Goal: Transaction & Acquisition: Purchase product/service

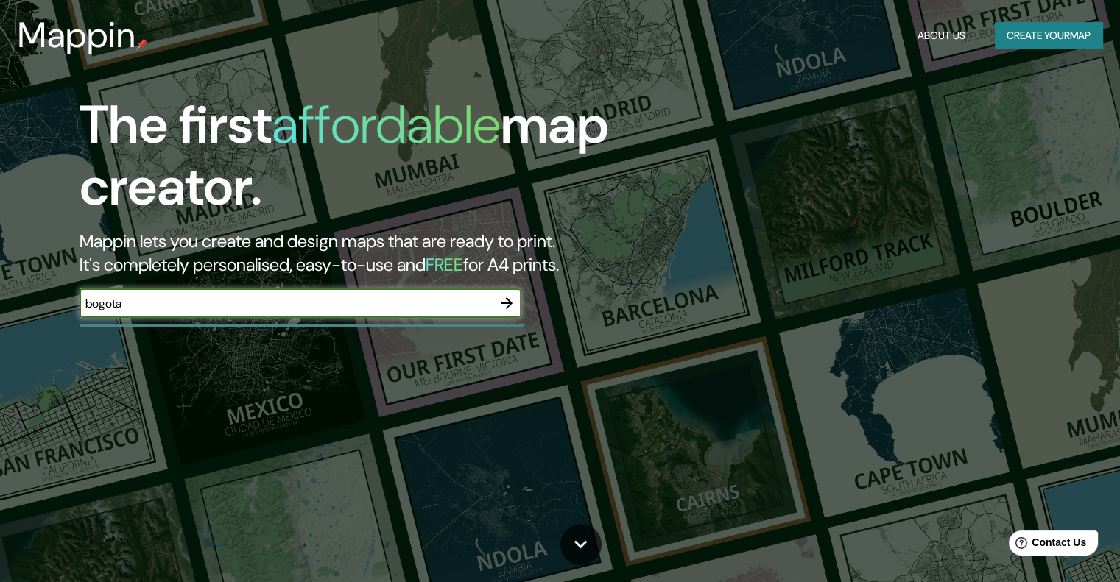
type input "bogota"
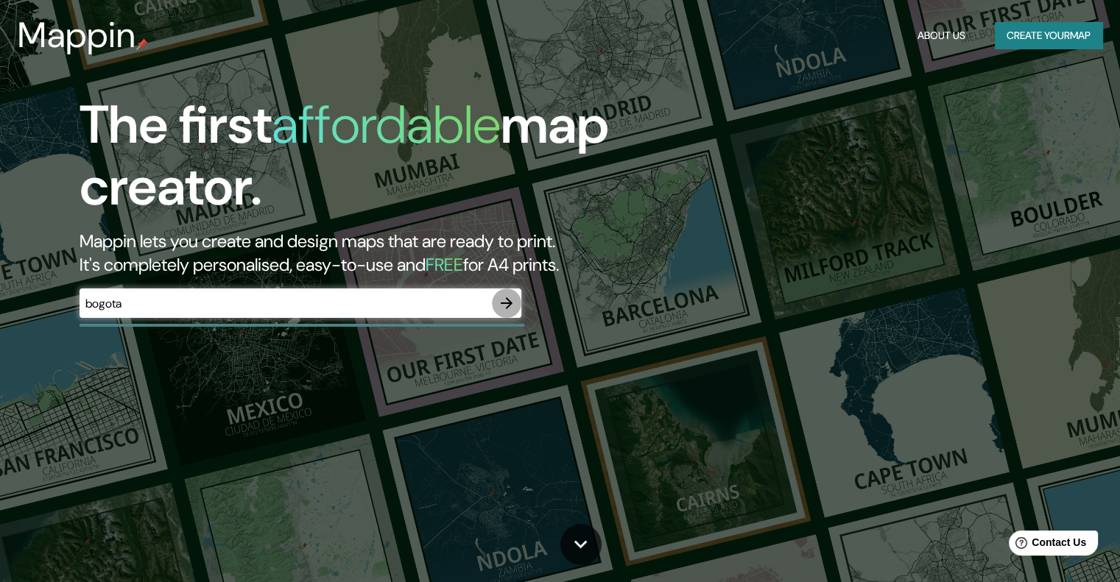
click at [506, 294] on button "button" at bounding box center [506, 303] width 29 height 29
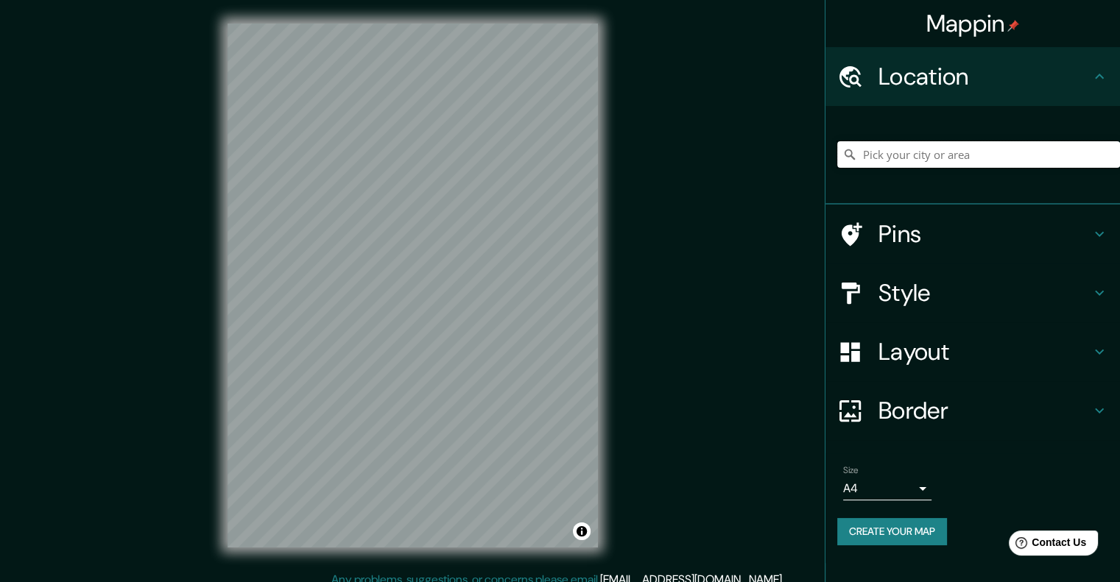
click at [903, 166] on input "Pick your city or area" at bounding box center [978, 154] width 283 height 27
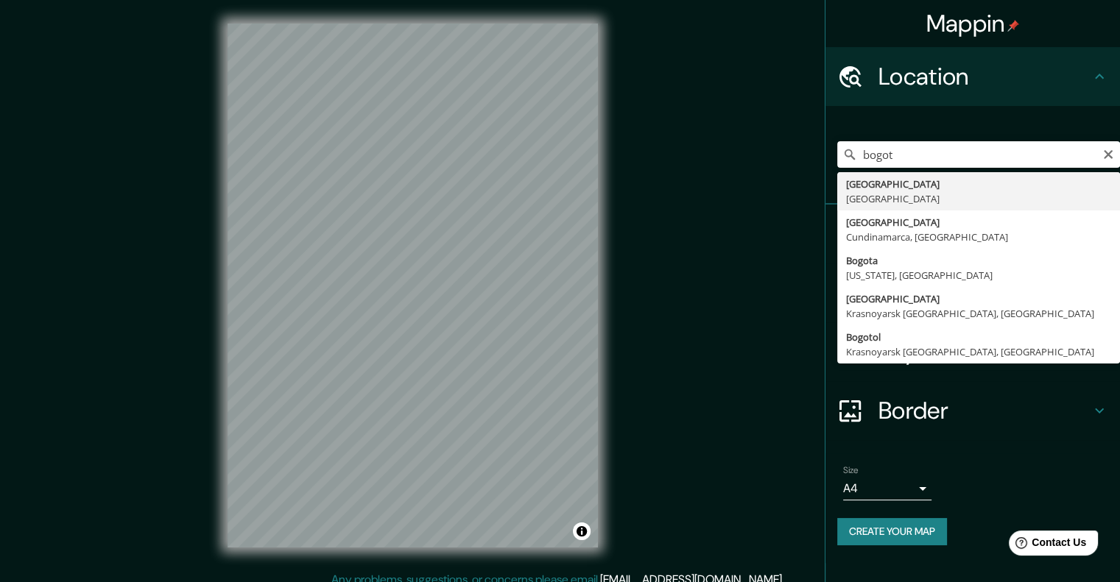
type input "[GEOGRAPHIC_DATA], [GEOGRAPHIC_DATA]"
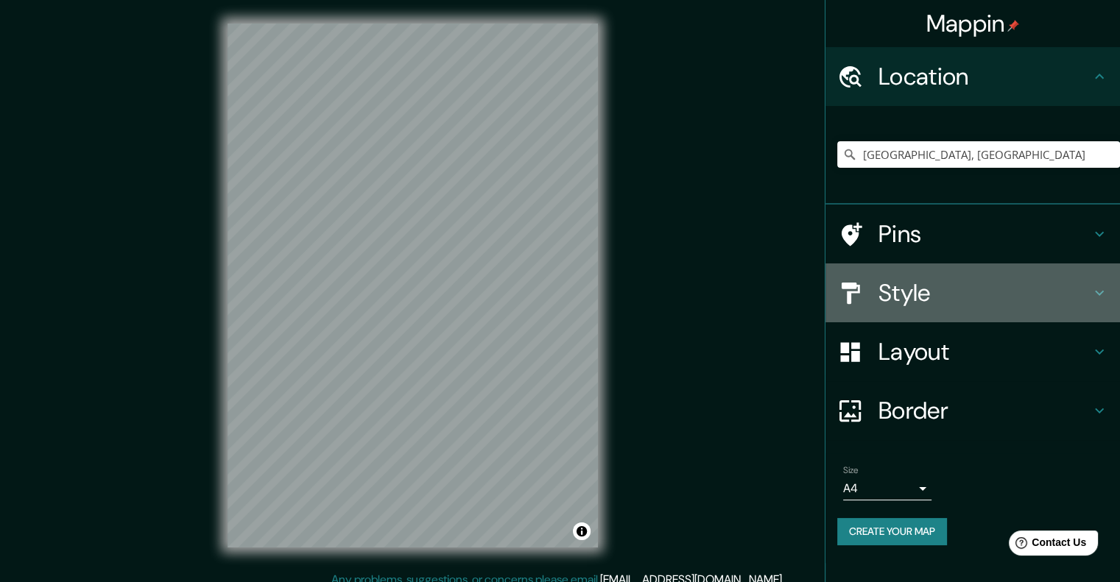
click at [1016, 300] on h4 "Style" at bounding box center [984, 292] width 212 height 29
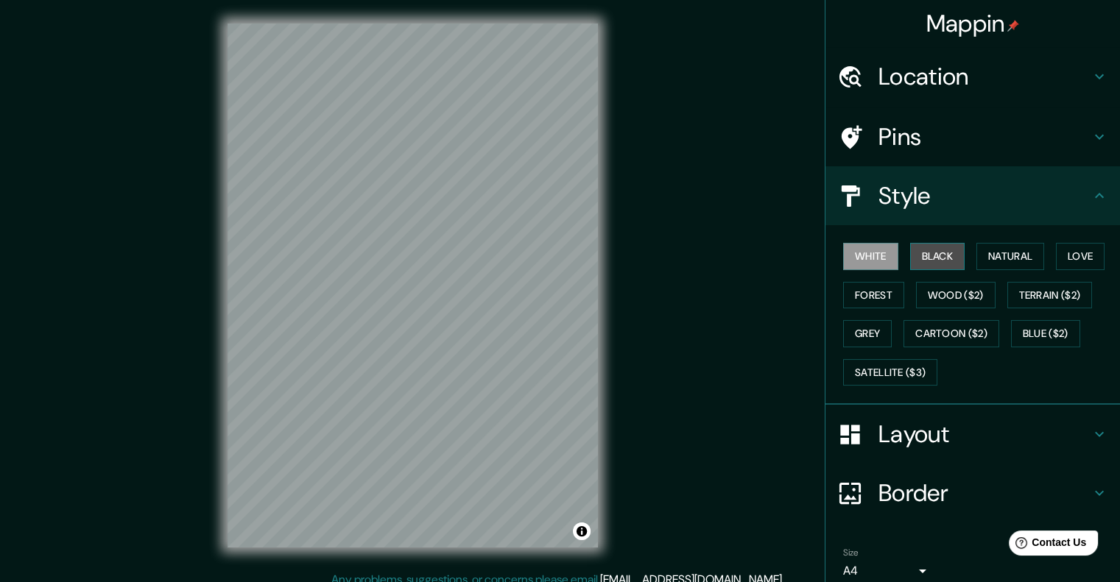
click at [940, 252] on button "Black" at bounding box center [937, 256] width 55 height 27
click at [1004, 260] on button "Natural" at bounding box center [1010, 256] width 68 height 27
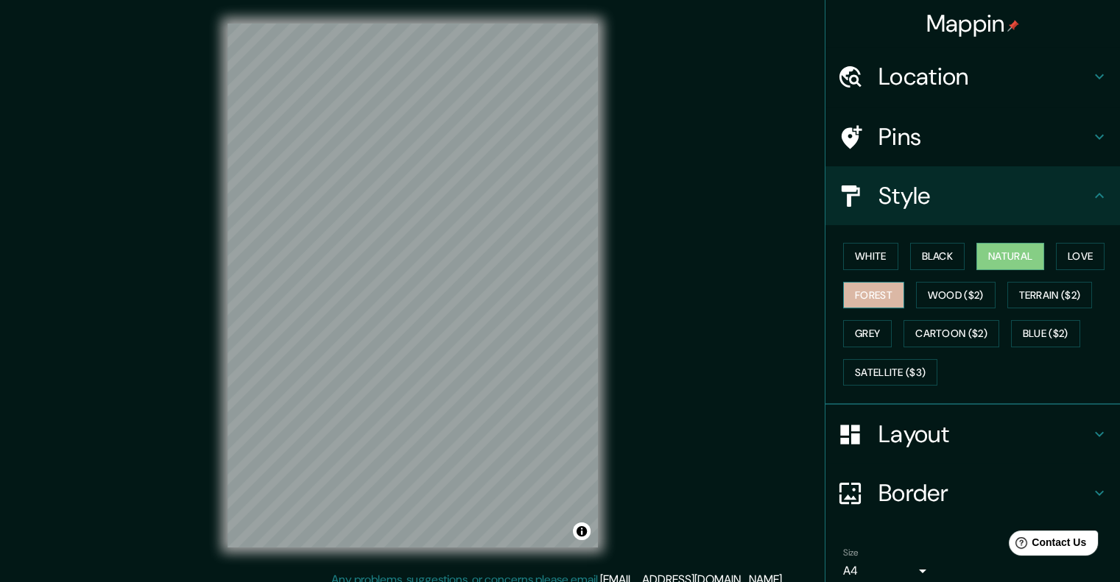
click at [869, 289] on button "Forest" at bounding box center [873, 295] width 61 height 27
click at [1024, 250] on button "Natural" at bounding box center [1010, 256] width 68 height 27
click at [931, 261] on button "Black" at bounding box center [937, 256] width 55 height 27
click at [987, 250] on button "Natural" at bounding box center [1010, 256] width 68 height 27
click at [860, 261] on button "White" at bounding box center [870, 256] width 55 height 27
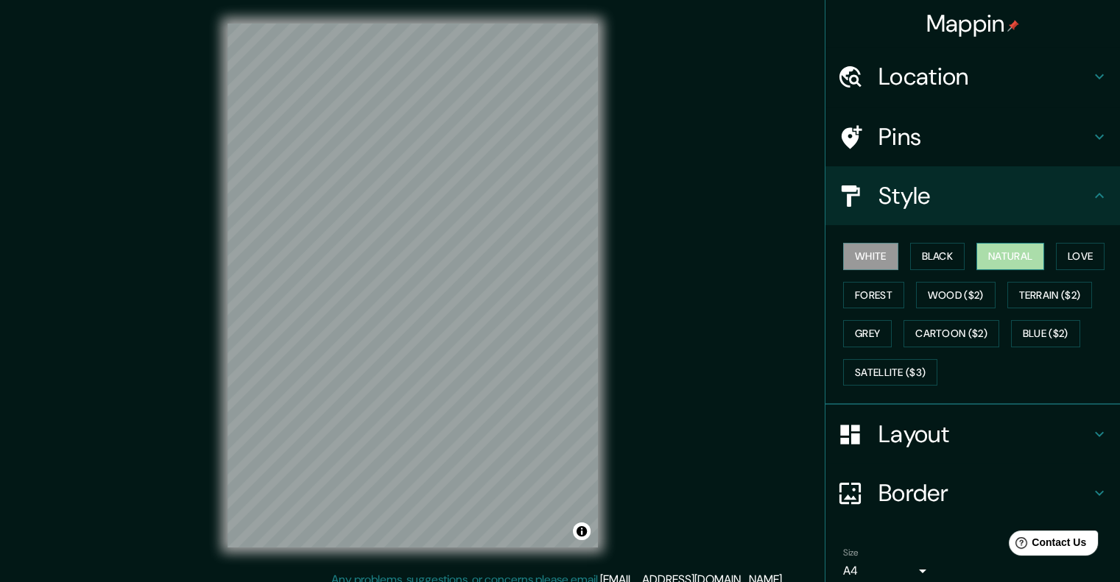
click at [996, 244] on button "Natural" at bounding box center [1010, 256] width 68 height 27
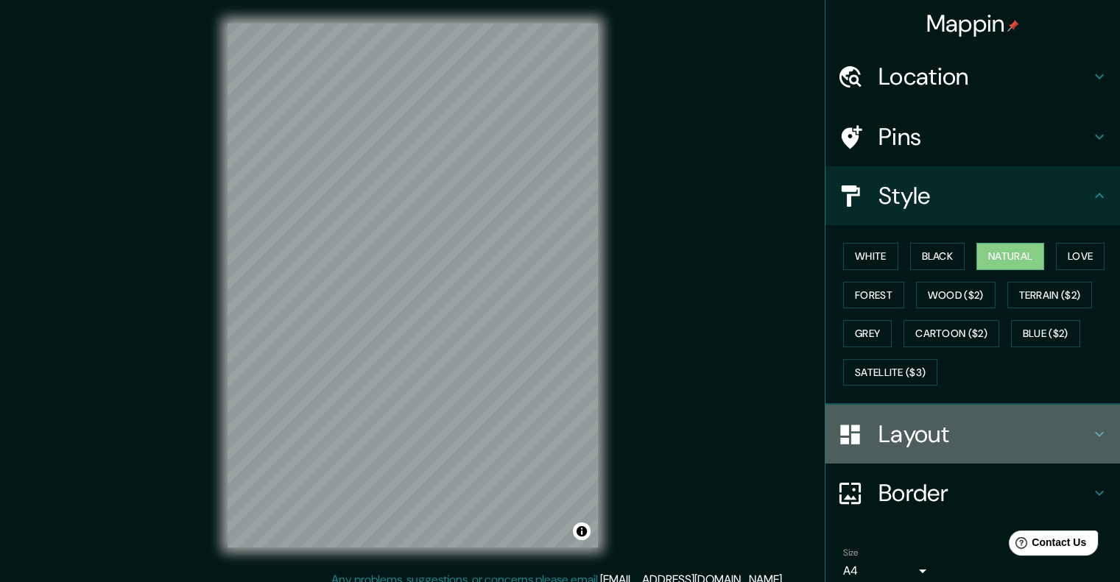
click at [932, 437] on h4 "Layout" at bounding box center [984, 434] width 212 height 29
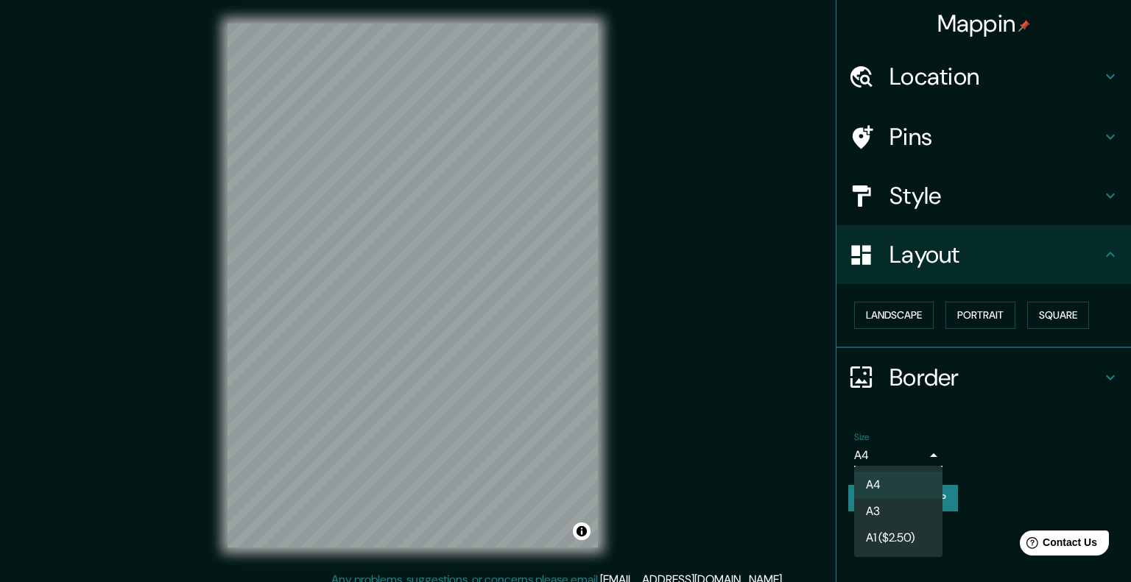
click at [928, 456] on body "Mappin Location [GEOGRAPHIC_DATA], [GEOGRAPHIC_DATA] Pins Style Layout Landscap…" at bounding box center [565, 291] width 1131 height 582
click at [901, 515] on li "A3" at bounding box center [898, 511] width 88 height 27
click at [903, 456] on body "Mappin Location [GEOGRAPHIC_DATA], [GEOGRAPHIC_DATA] Pins Style Layout Landscap…" at bounding box center [565, 291] width 1131 height 582
click at [889, 482] on li "A4" at bounding box center [898, 485] width 88 height 27
type input "single"
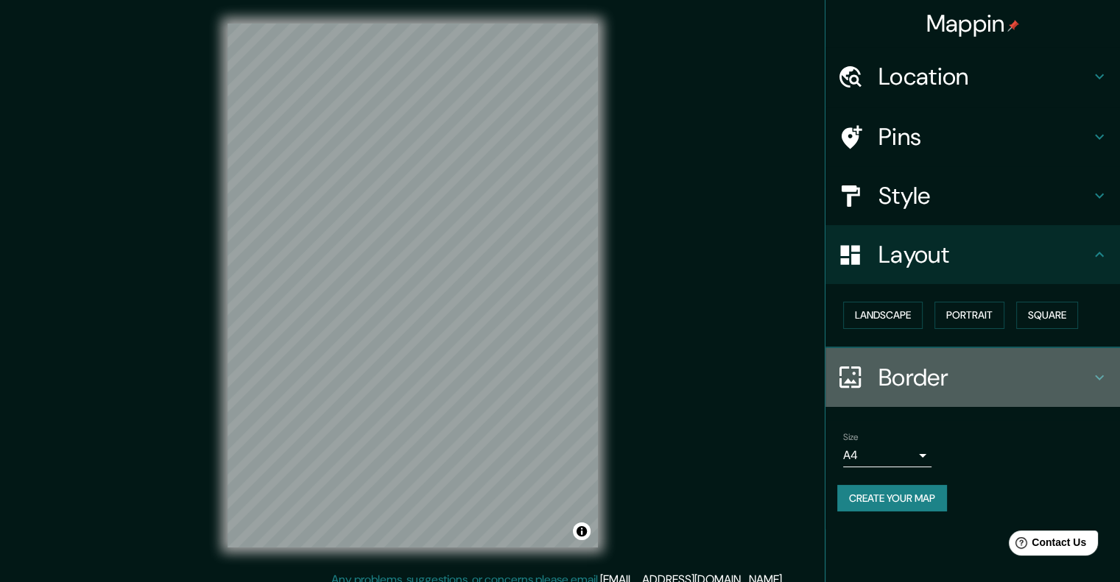
click at [1087, 377] on h4 "Border" at bounding box center [984, 377] width 212 height 29
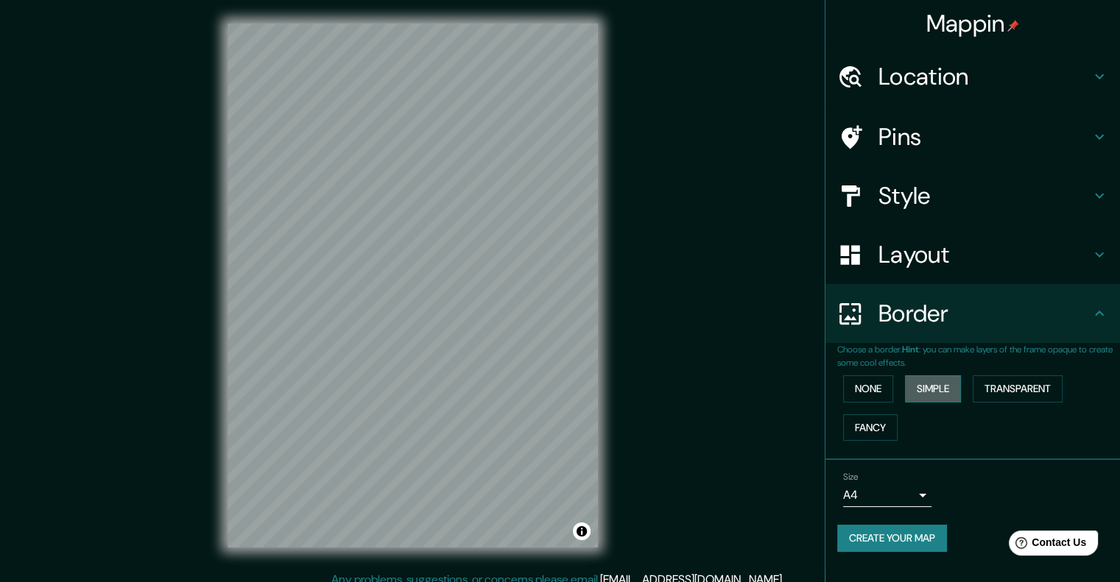
click at [934, 384] on button "Simple" at bounding box center [933, 388] width 56 height 27
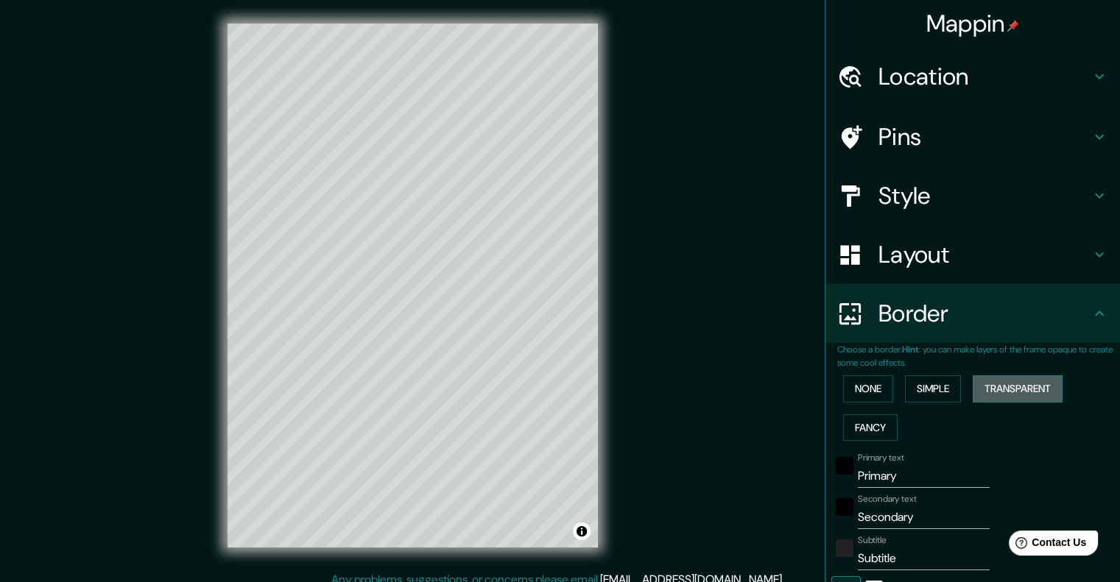
click at [1038, 392] on button "Transparent" at bounding box center [1018, 388] width 90 height 27
click at [867, 391] on button "None" at bounding box center [868, 388] width 50 height 27
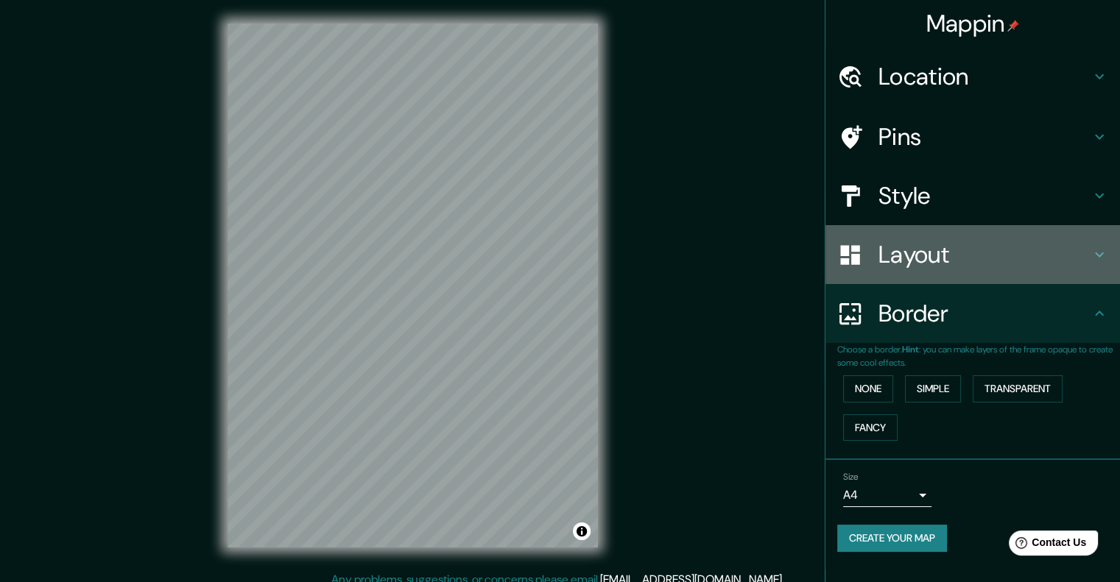
click at [998, 266] on h4 "Layout" at bounding box center [984, 254] width 212 height 29
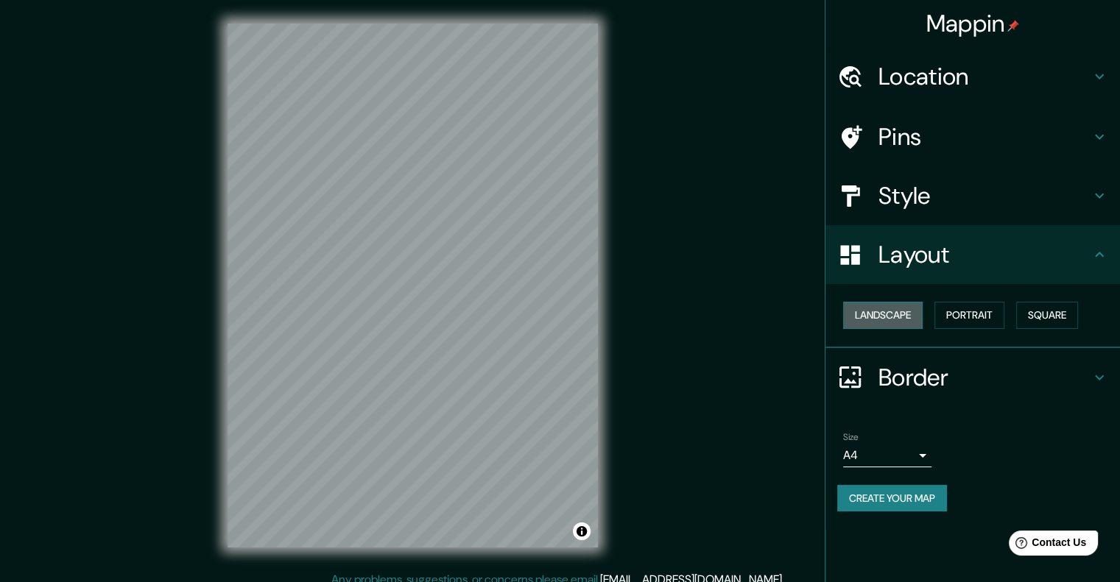
click at [922, 318] on button "Landscape" at bounding box center [883, 315] width 80 height 27
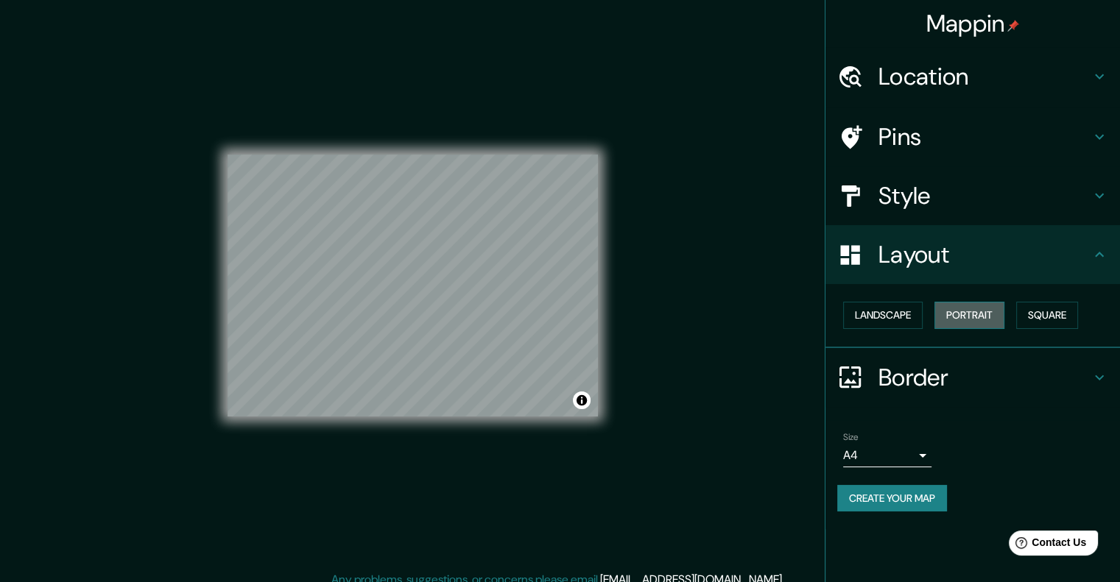
click at [983, 315] on button "Portrait" at bounding box center [969, 315] width 70 height 27
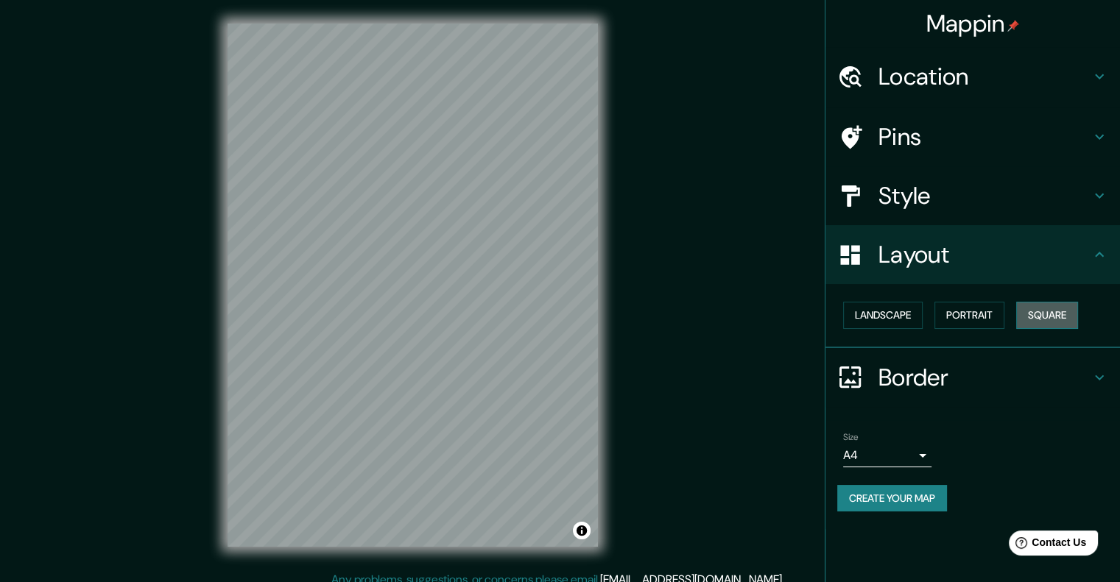
click at [1048, 311] on button "Square" at bounding box center [1047, 315] width 62 height 27
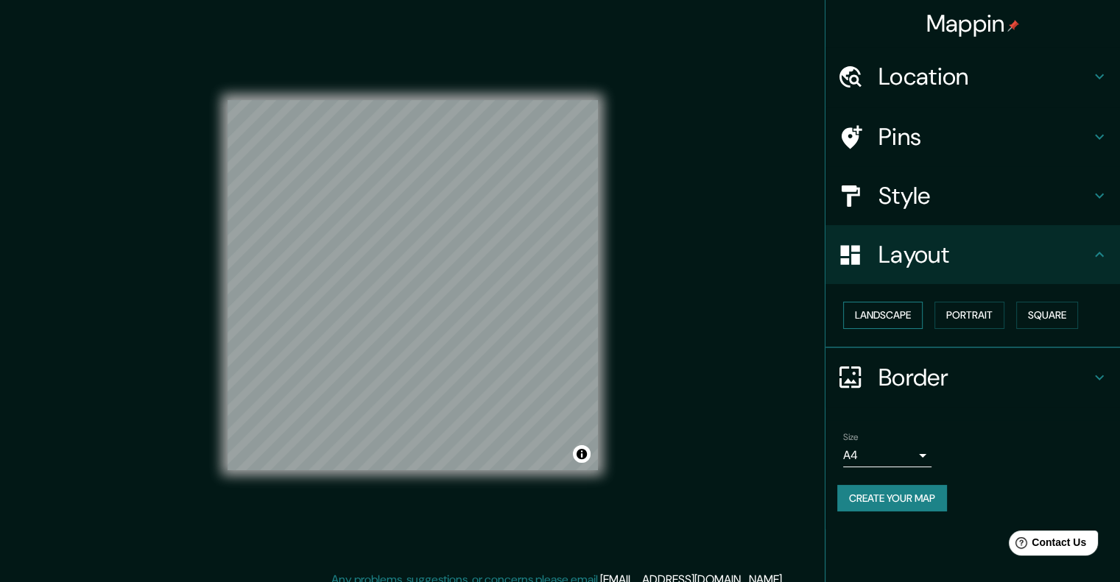
click at [917, 317] on button "Landscape" at bounding box center [883, 315] width 80 height 27
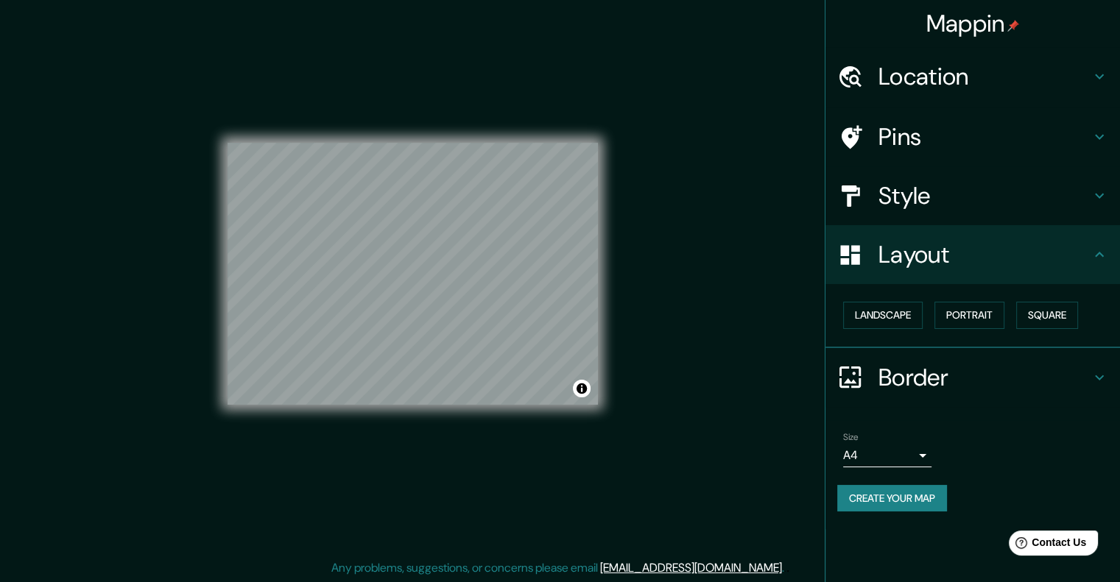
scroll to position [12, 0]
click at [943, 194] on h4 "Style" at bounding box center [984, 195] width 212 height 29
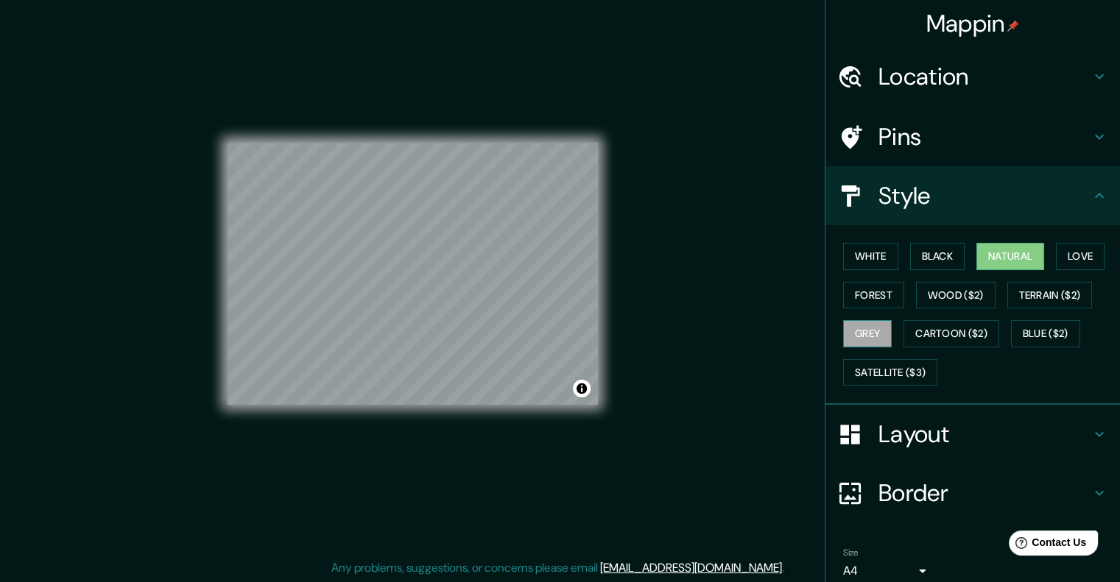
click at [875, 329] on button "Grey" at bounding box center [867, 333] width 49 height 27
click at [998, 247] on button "Natural" at bounding box center [1010, 256] width 68 height 27
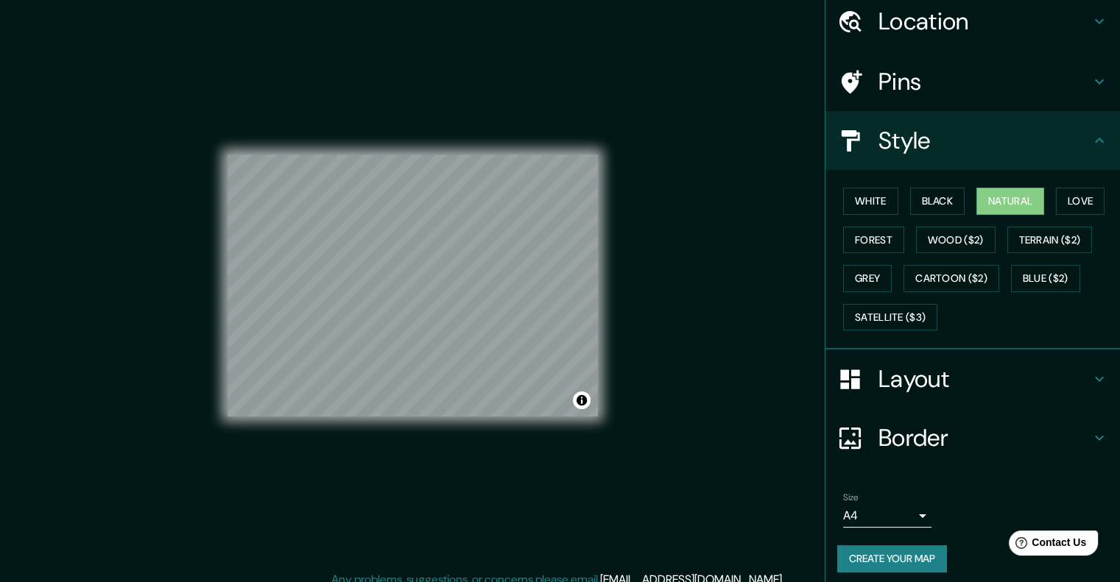
scroll to position [60, 0]
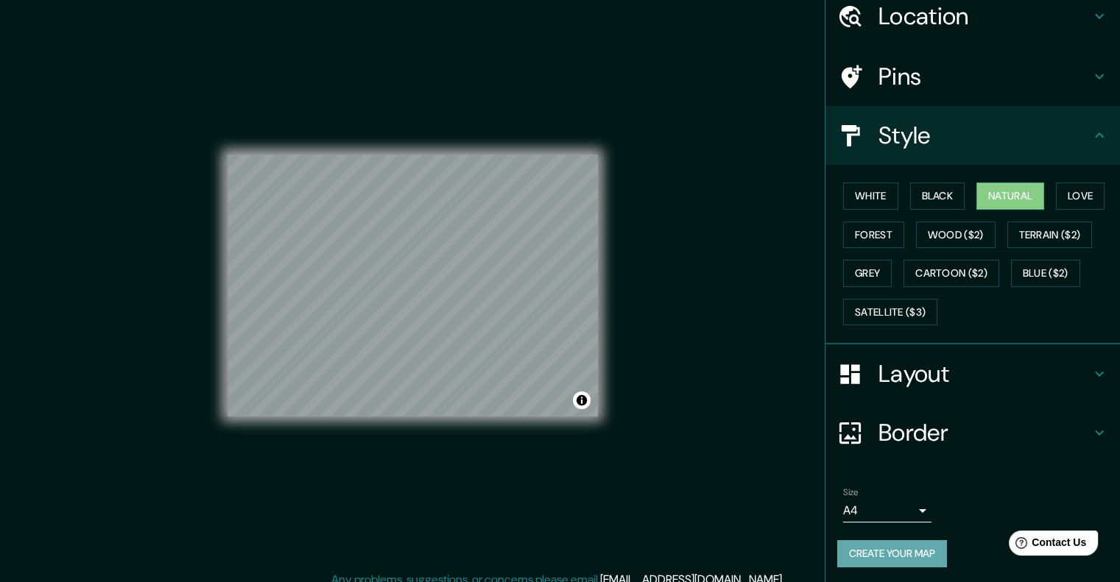
click at [904, 548] on button "Create your map" at bounding box center [892, 553] width 110 height 27
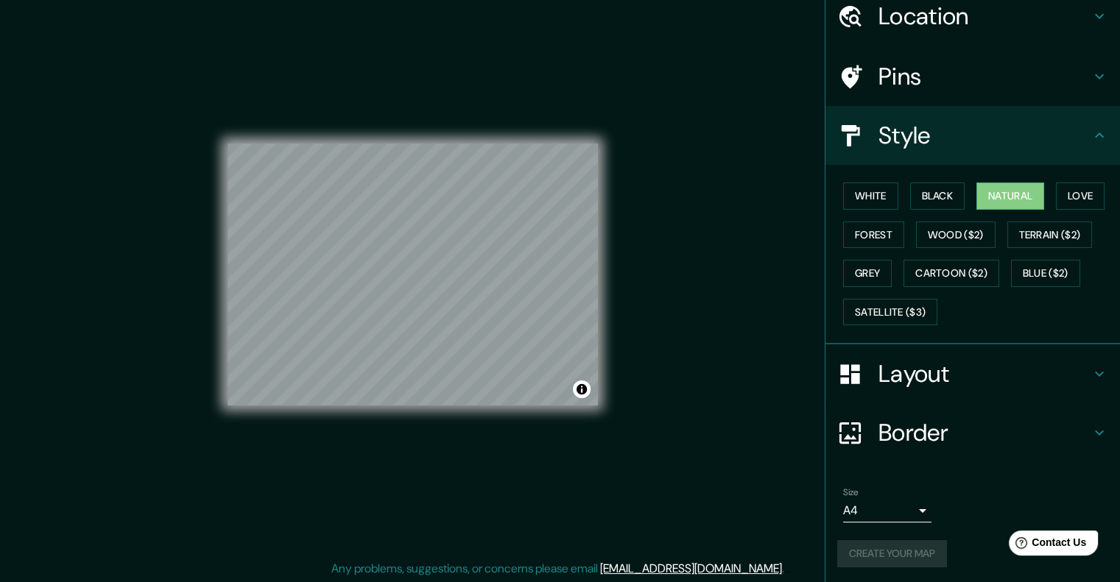
scroll to position [12, 0]
click at [914, 544] on button "Create your map" at bounding box center [892, 553] width 110 height 27
click at [909, 552] on div "Create your map" at bounding box center [972, 553] width 271 height 27
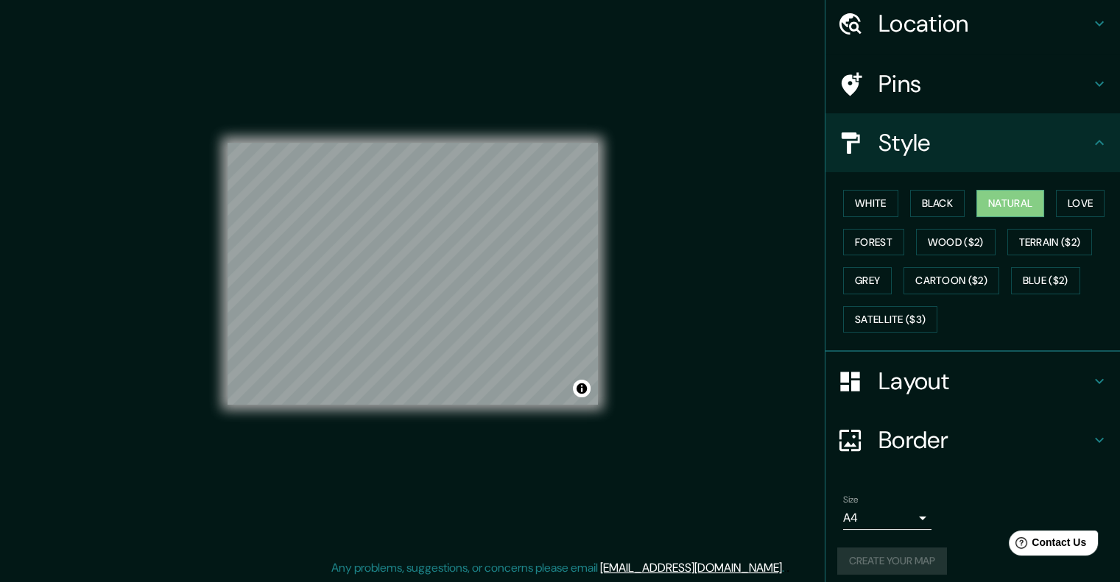
scroll to position [60, 0]
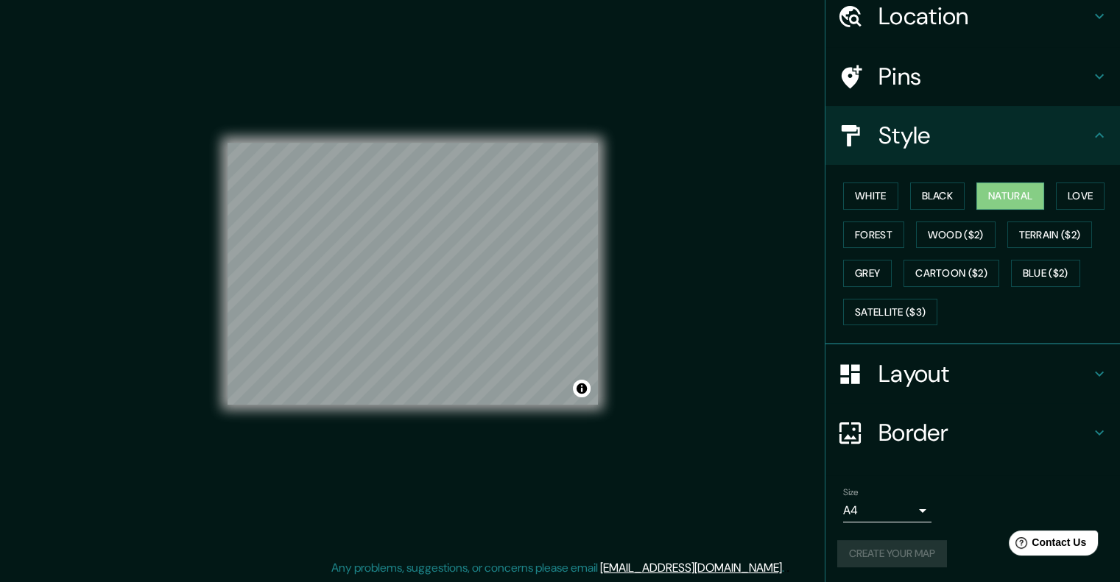
click at [918, 555] on div "Create your map" at bounding box center [972, 553] width 271 height 27
click at [917, 547] on div "Create your map" at bounding box center [972, 553] width 271 height 27
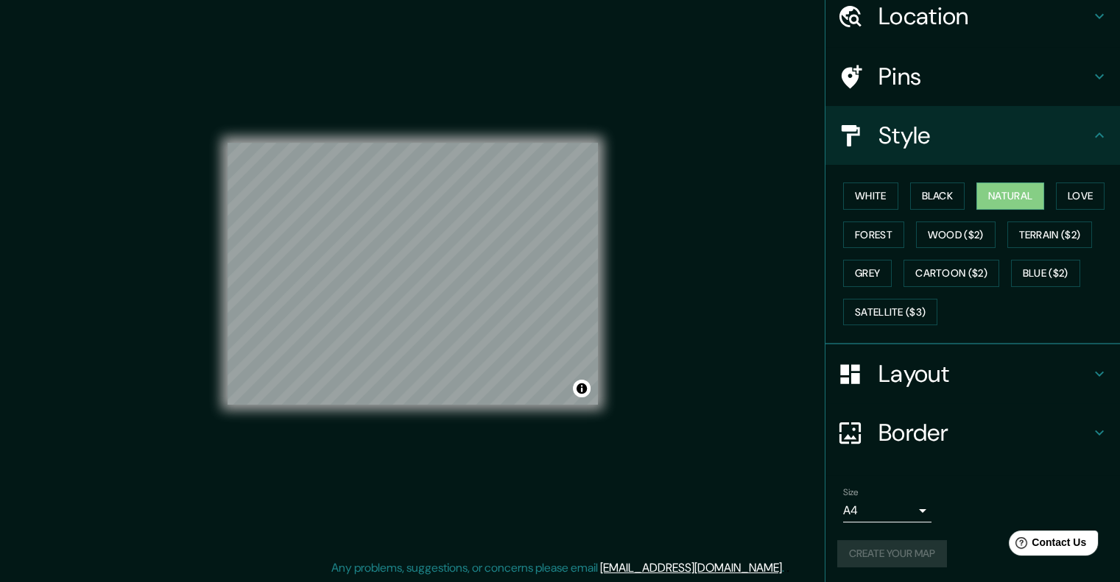
click at [917, 547] on div "Create your map" at bounding box center [972, 553] width 271 height 27
click at [917, 548] on button "Create your map" at bounding box center [892, 553] width 110 height 27
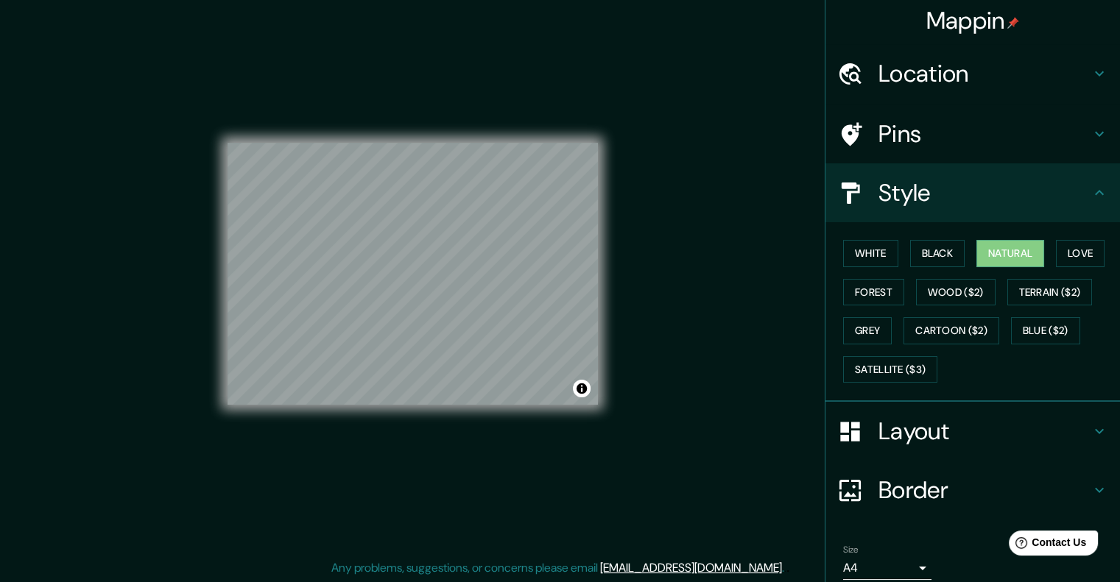
scroll to position [0, 0]
